Goal: Obtain resource: Obtain resource

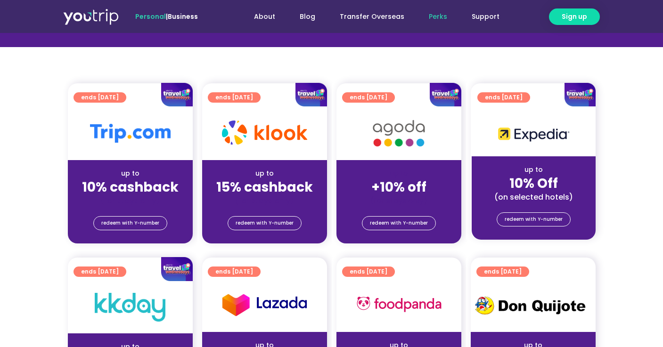
scroll to position [94, 0]
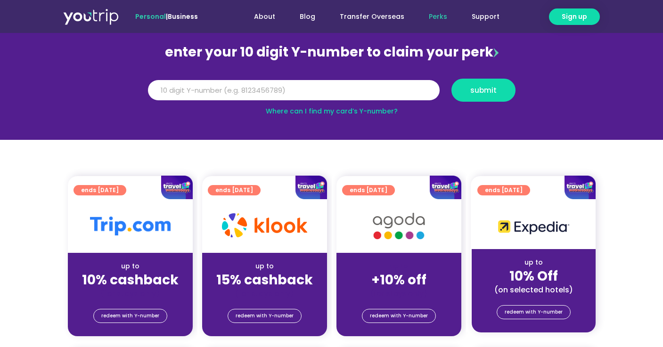
click at [277, 271] on strong "15% cashback" at bounding box center [264, 280] width 97 height 18
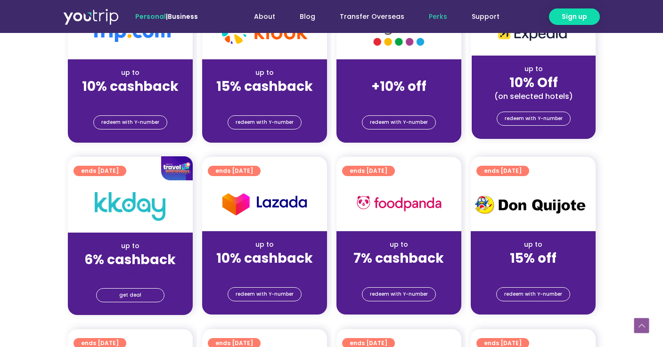
scroll to position [184, 0]
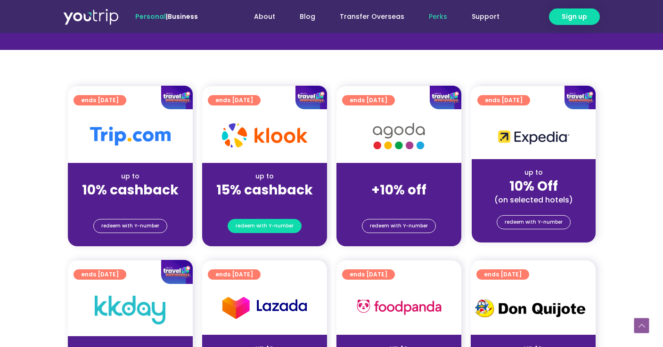
click at [259, 231] on span "redeem with Y-number" at bounding box center [264, 225] width 58 height 13
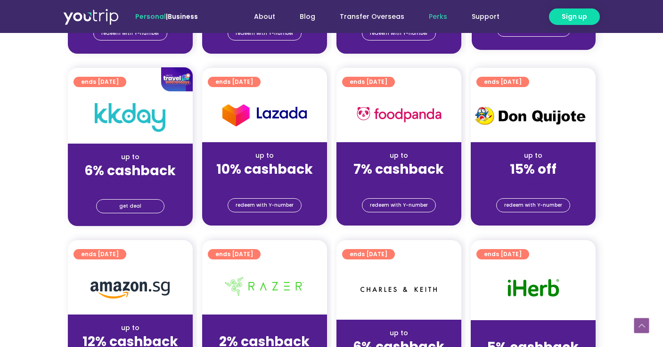
scroll to position [379, 0]
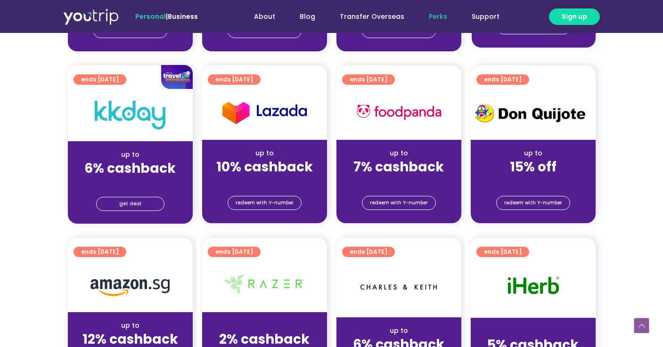
scroll to position [184, 0]
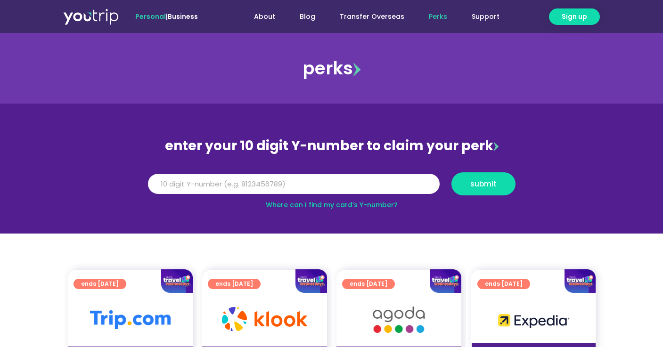
scroll to position [191, 0]
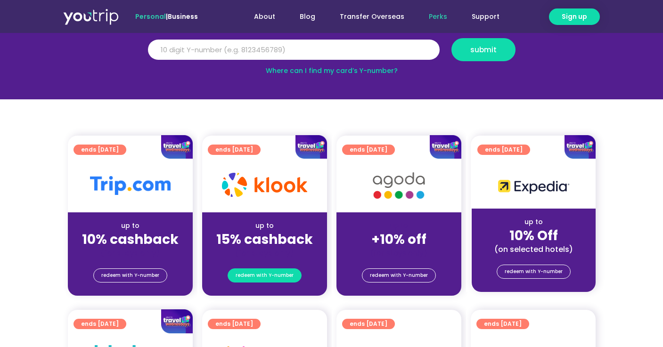
click at [259, 276] on span "redeem with Y-number" at bounding box center [264, 275] width 58 height 13
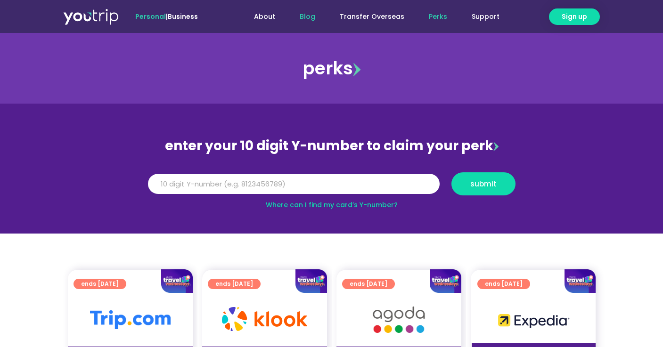
click at [307, 18] on link "Blog" at bounding box center [307, 16] width 40 height 17
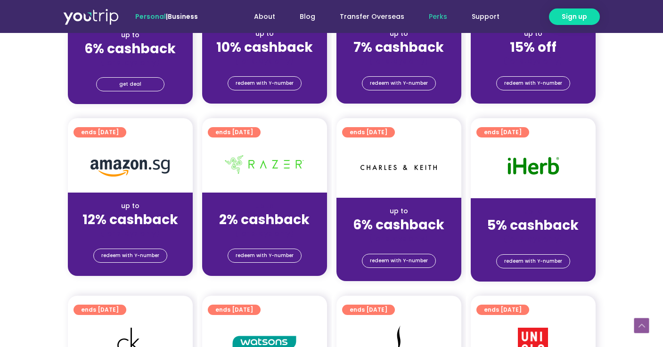
scroll to position [353, 0]
